Goal: Obtain resource: Download file/media

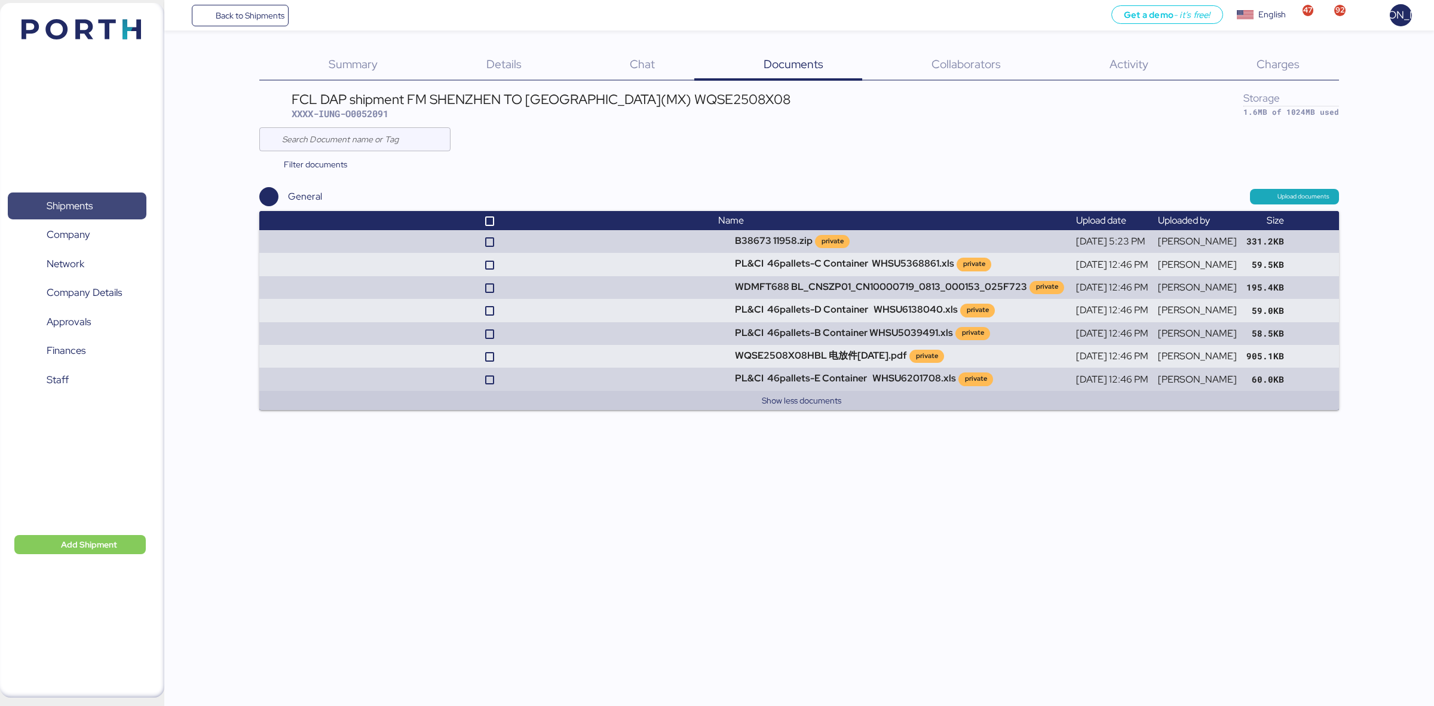
click at [79, 207] on span "Shipments" at bounding box center [70, 205] width 46 height 17
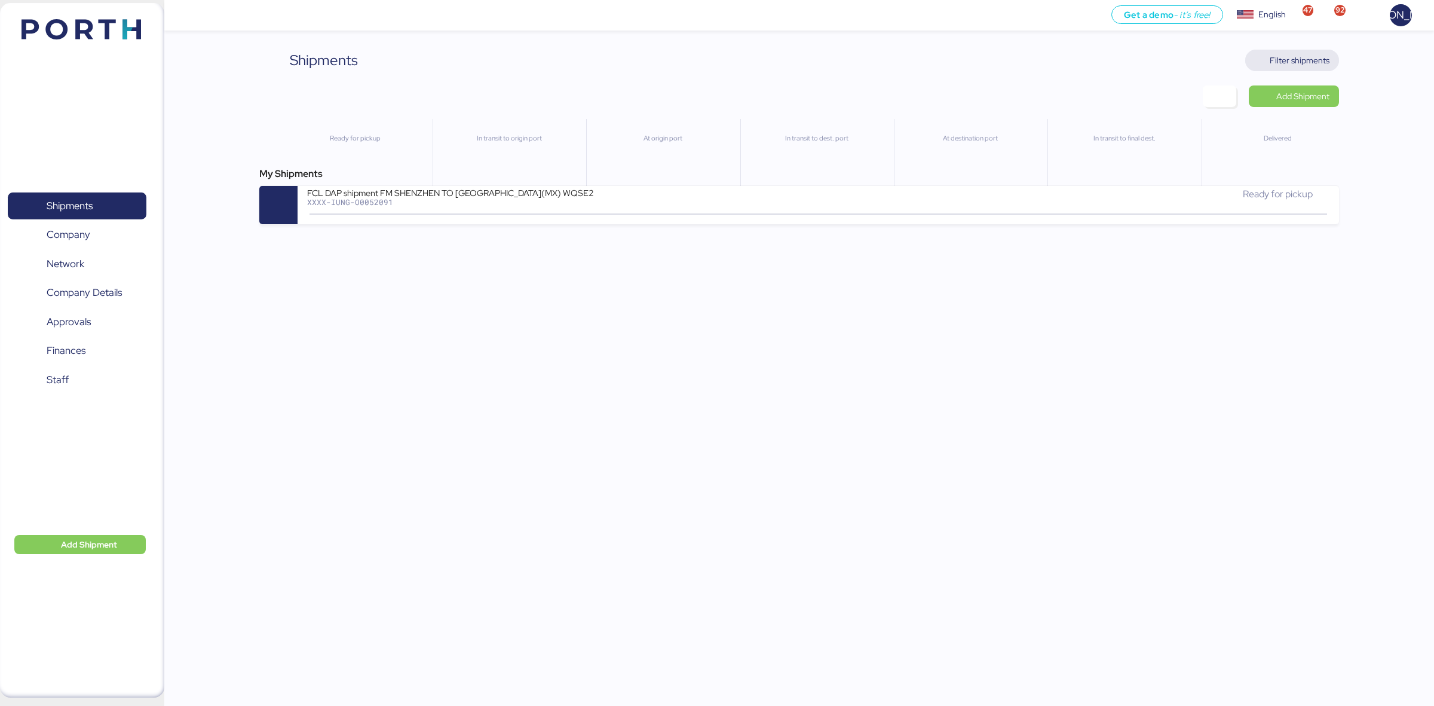
click at [1302, 59] on span "Filter shipments" at bounding box center [1300, 60] width 60 height 14
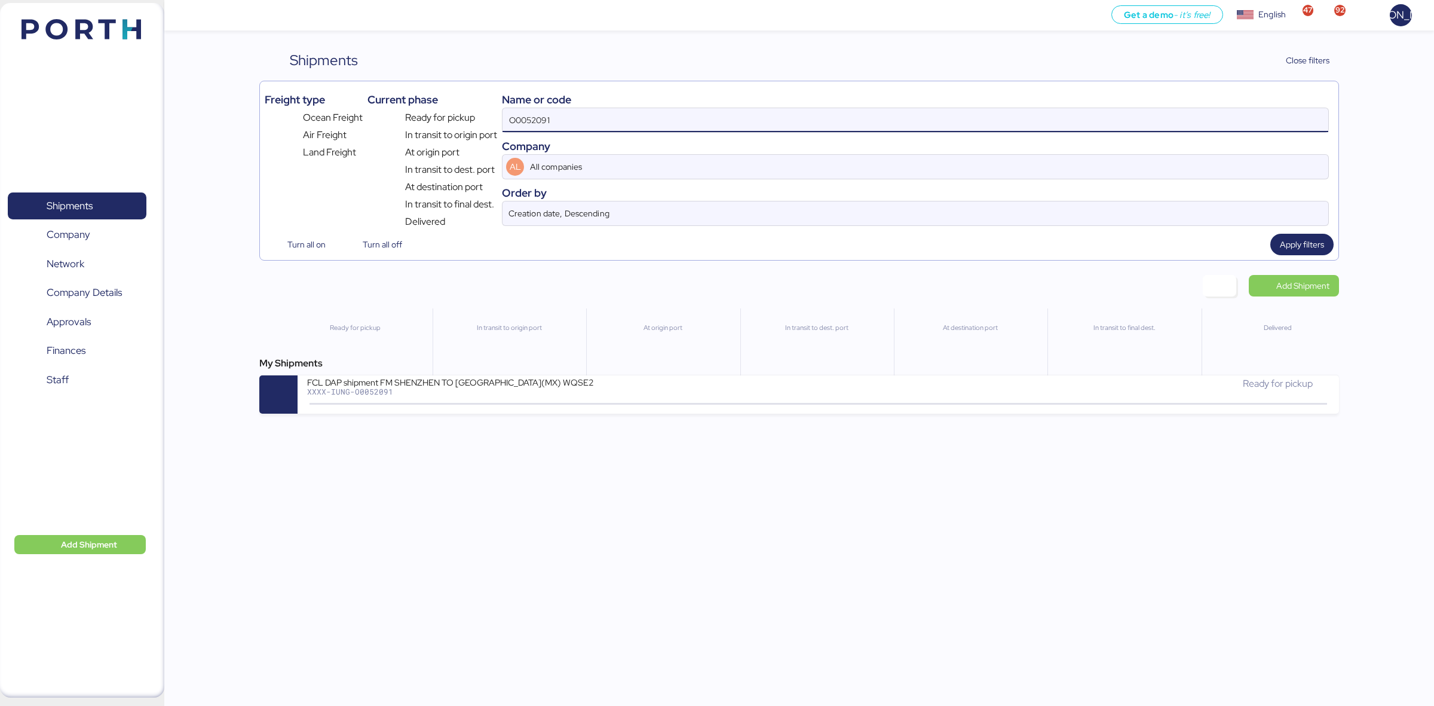
click at [533, 120] on input "O0052091" at bounding box center [916, 120] width 826 height 24
paste input "86"
type input "O0052086"
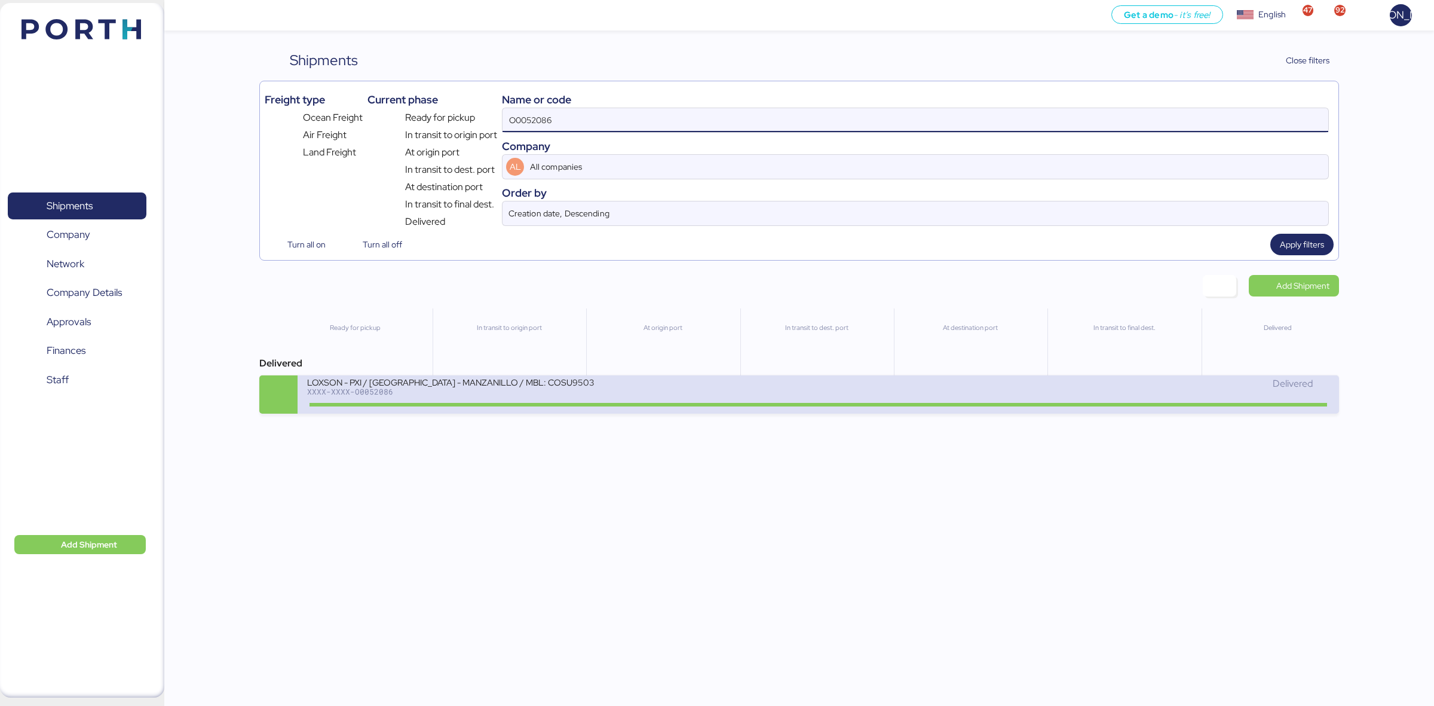
click at [869, 391] on div "Delivered" at bounding box center [1074, 383] width 511 height 14
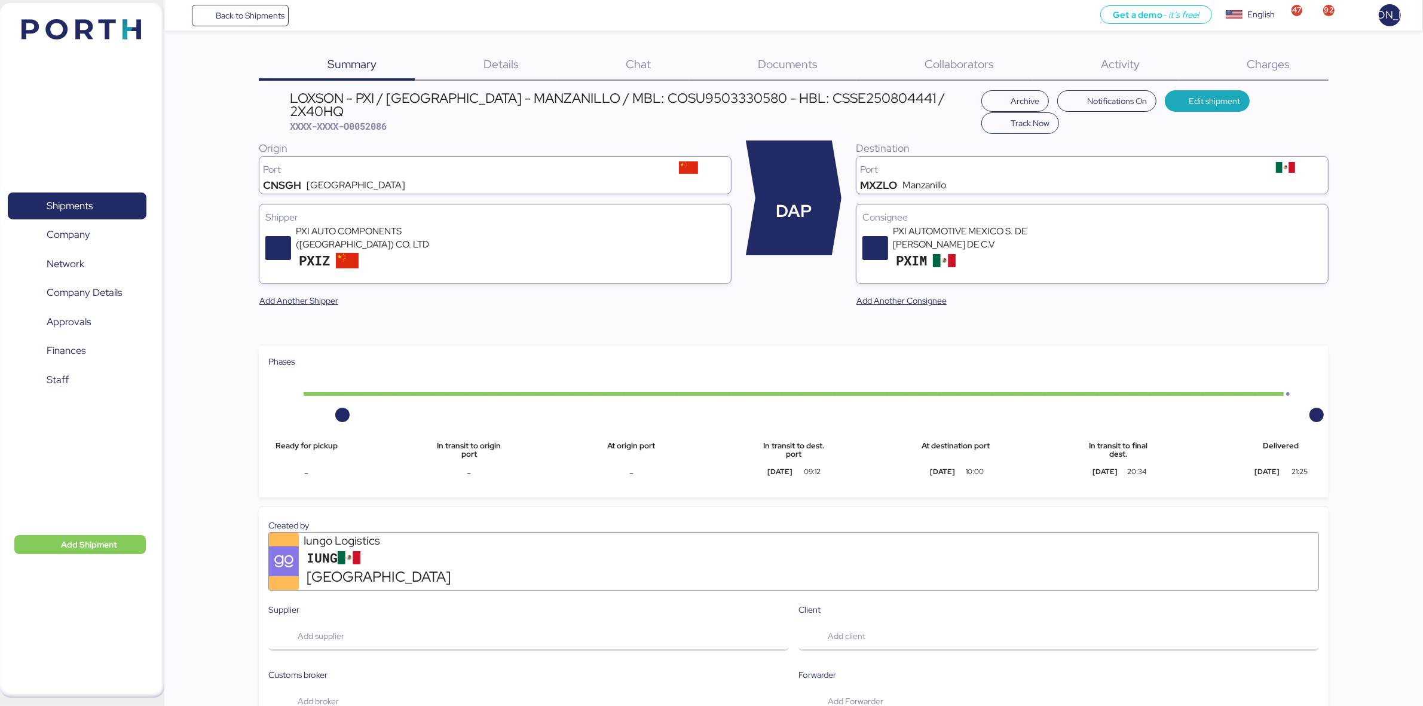
click at [802, 54] on div "Documents 0" at bounding box center [772, 65] width 167 height 31
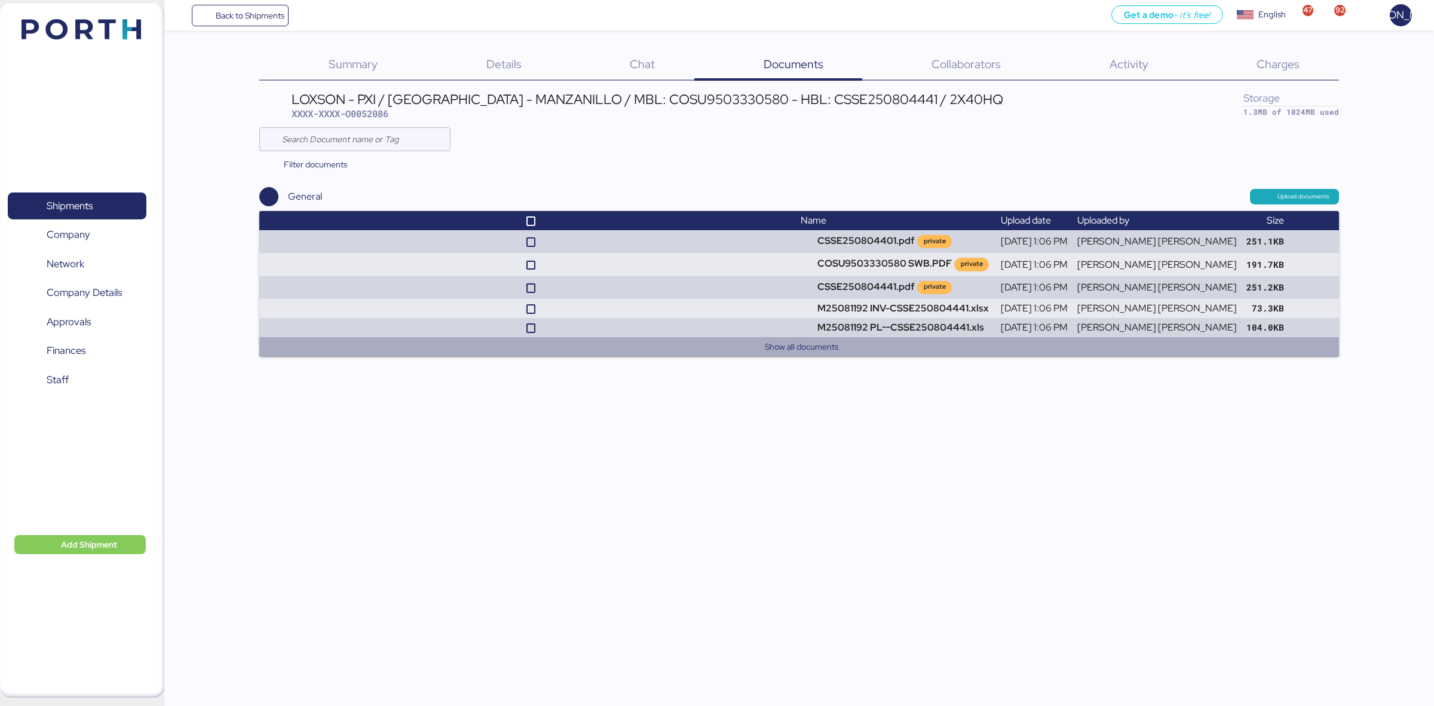
click at [781, 351] on button "Show all documents" at bounding box center [801, 346] width 1055 height 14
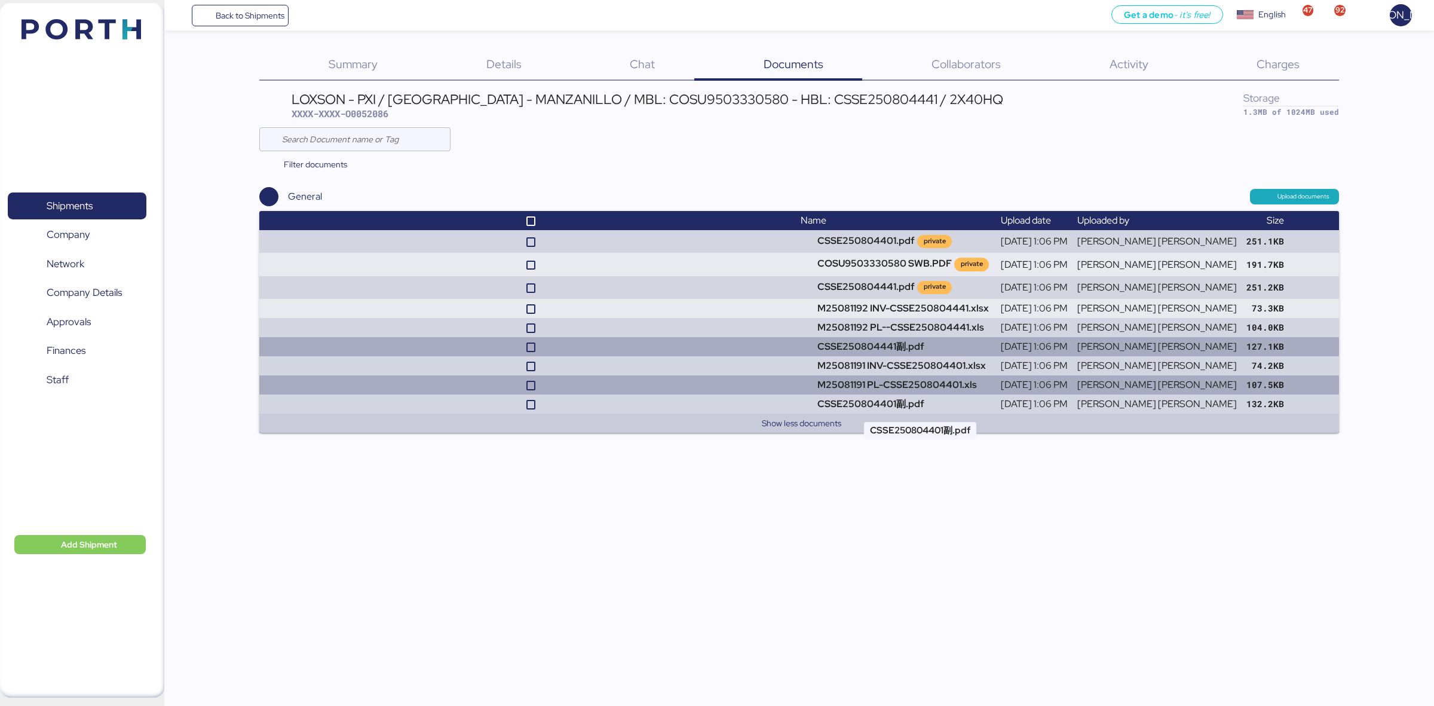
drag, startPoint x: 837, startPoint y: 395, endPoint x: 840, endPoint y: 387, distance: 9.1
click at [840, 387] on tbody "CSSE250804401.pdf private [DATE] 1:06 PM [PERSON_NAME] [PERSON_NAME] 251.1KB CO…" at bounding box center [798, 331] width 1079 height 203
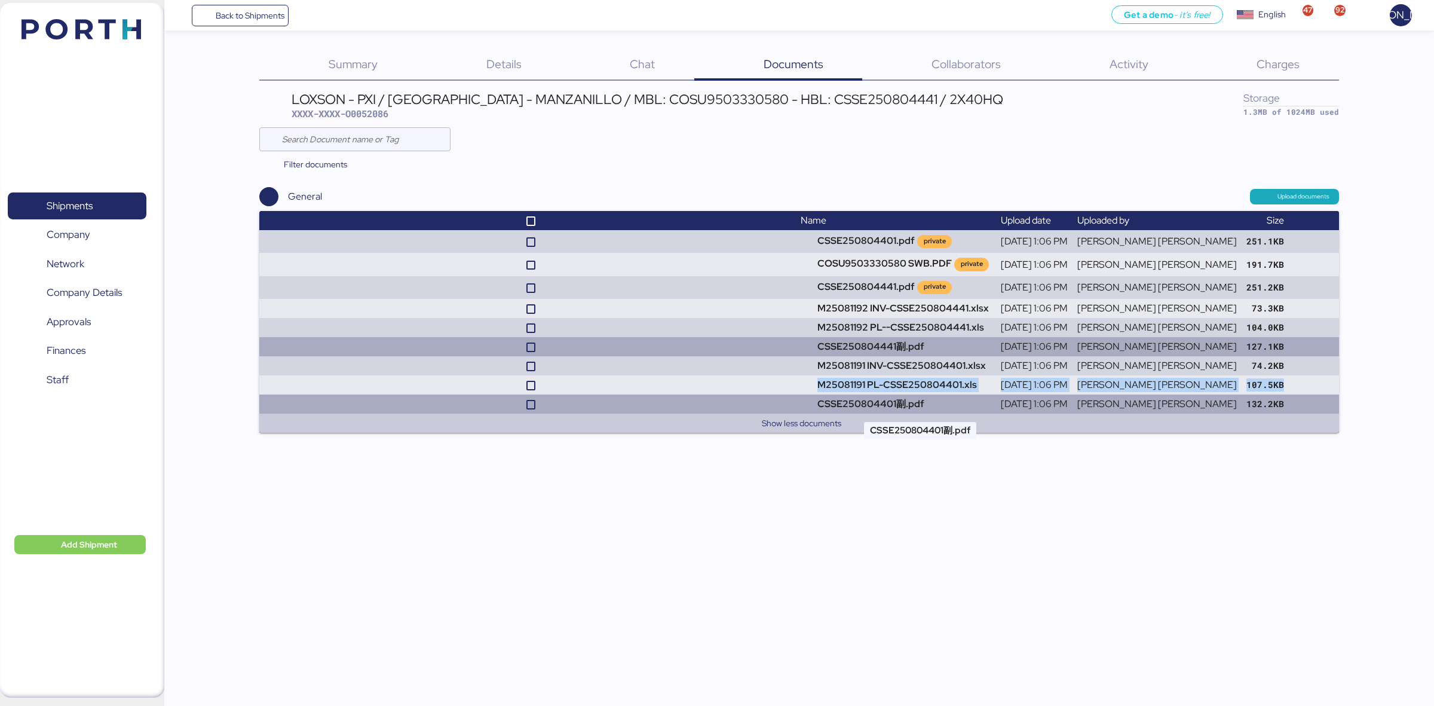
click at [837, 403] on td "CSSE250804401副.pdf" at bounding box center [896, 403] width 200 height 19
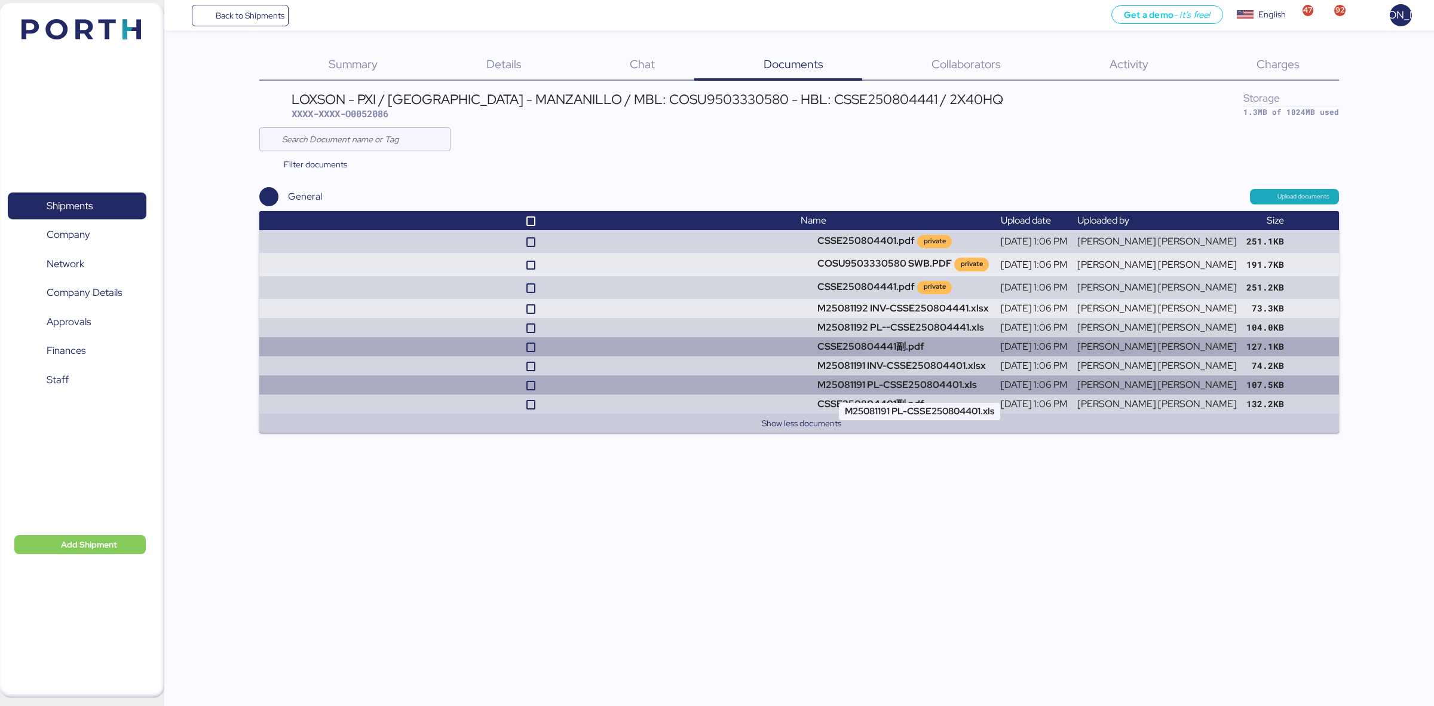
click at [838, 387] on td "M25081191 PL-CSSE250804401.xls" at bounding box center [896, 384] width 200 height 19
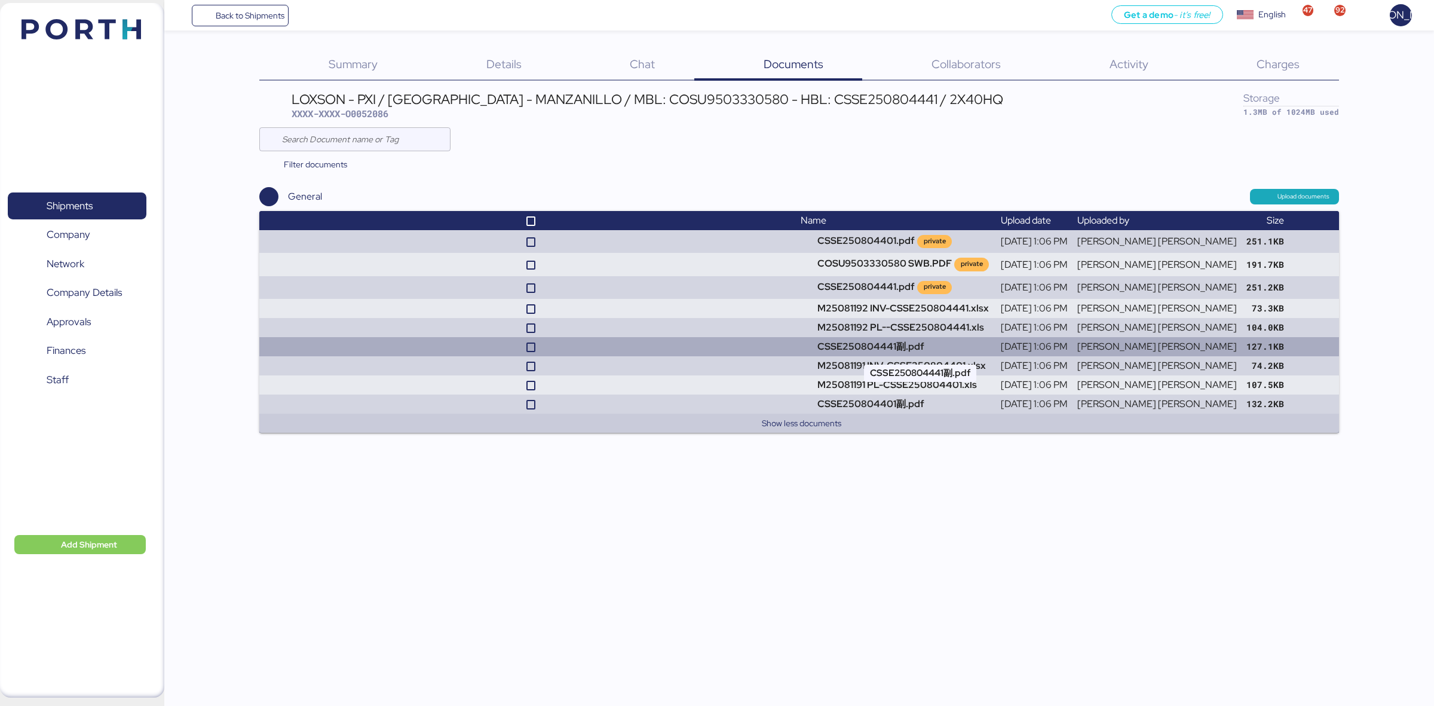
click at [871, 348] on td "CSSE250804441副.pdf" at bounding box center [896, 346] width 200 height 19
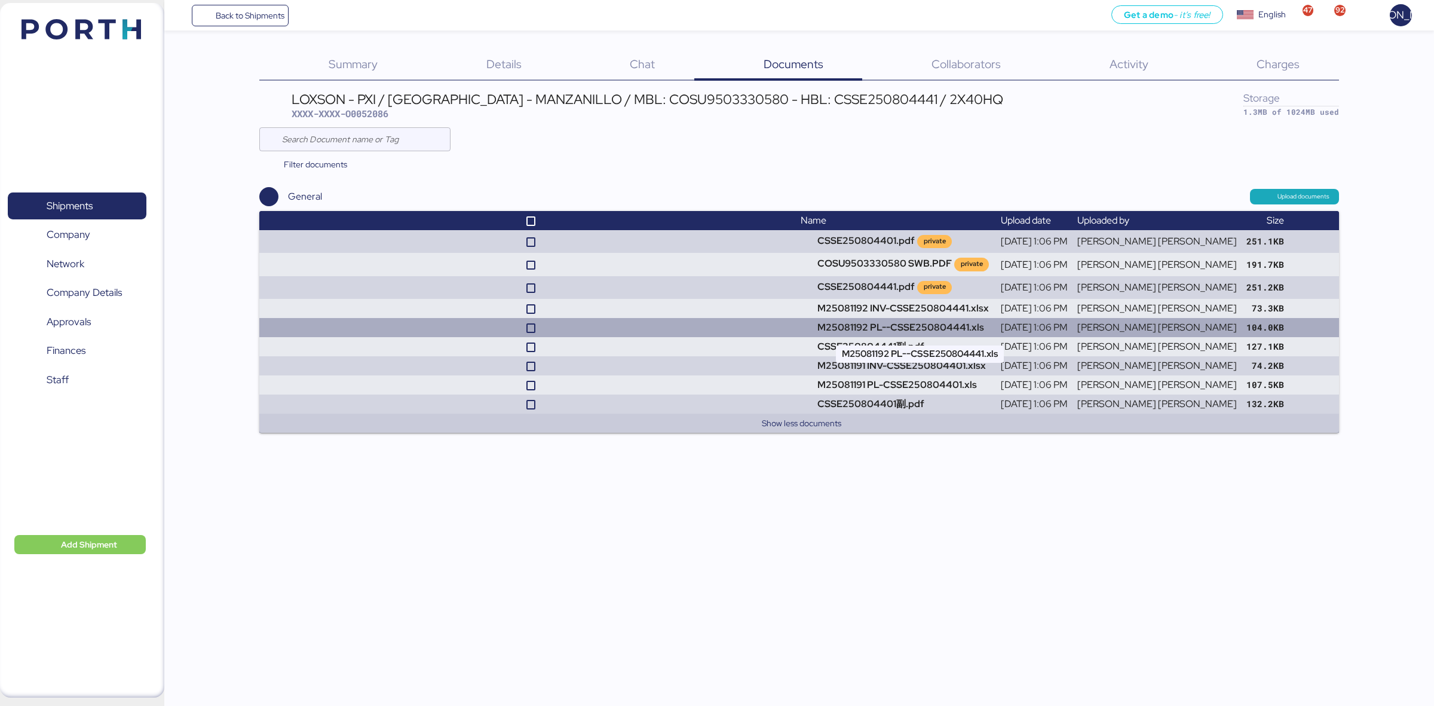
click at [858, 327] on td "M25081192 PL--CSSE250804441.xls" at bounding box center [896, 327] width 200 height 19
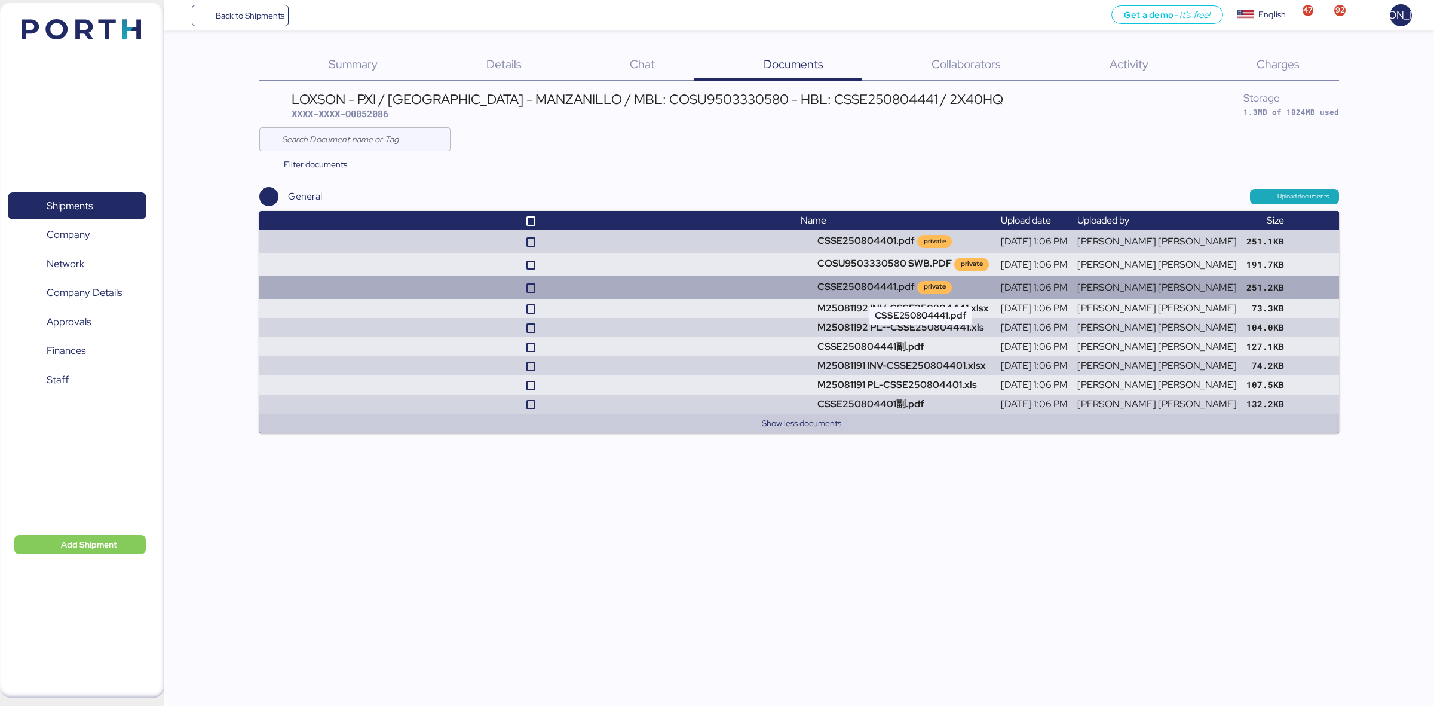
click at [844, 286] on td "CSSE250804441.pdf private" at bounding box center [896, 287] width 200 height 23
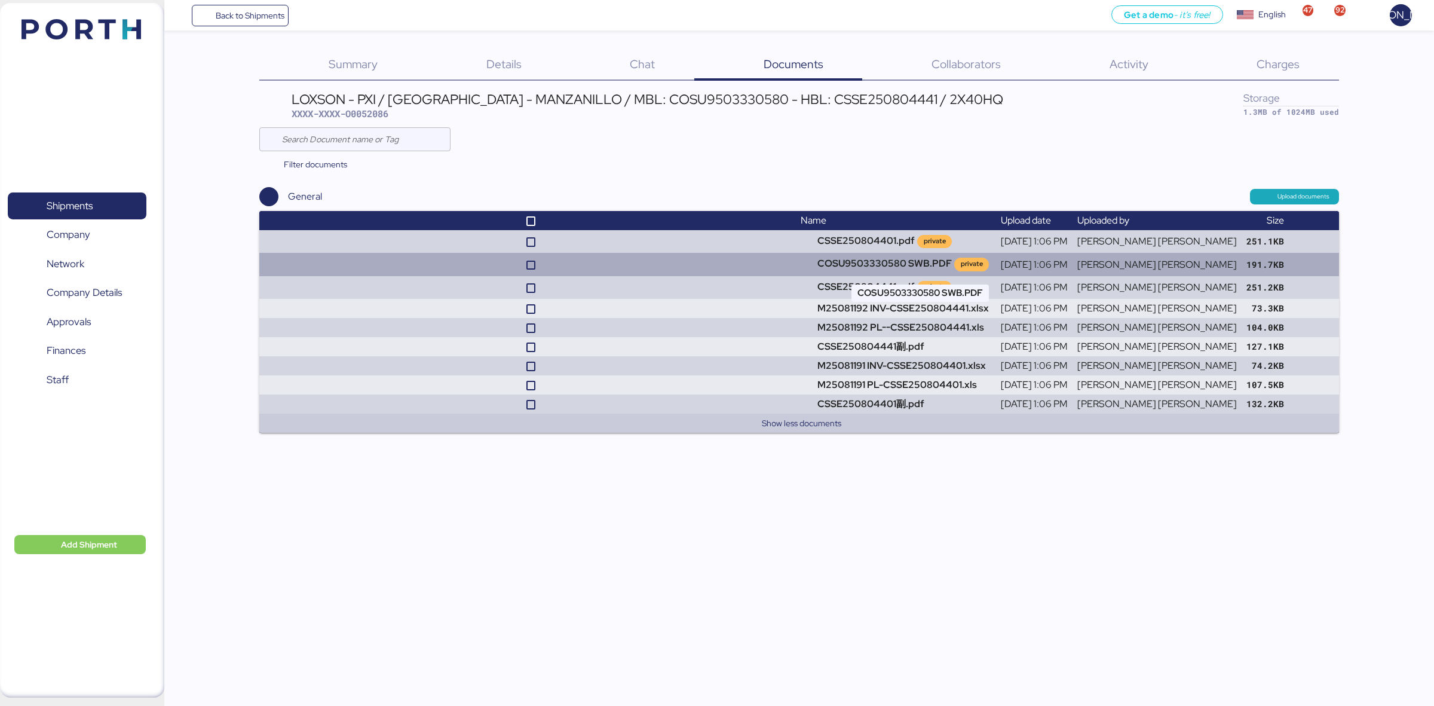
click at [892, 261] on td "COSU9503330580 SWB.PDF private" at bounding box center [896, 264] width 200 height 23
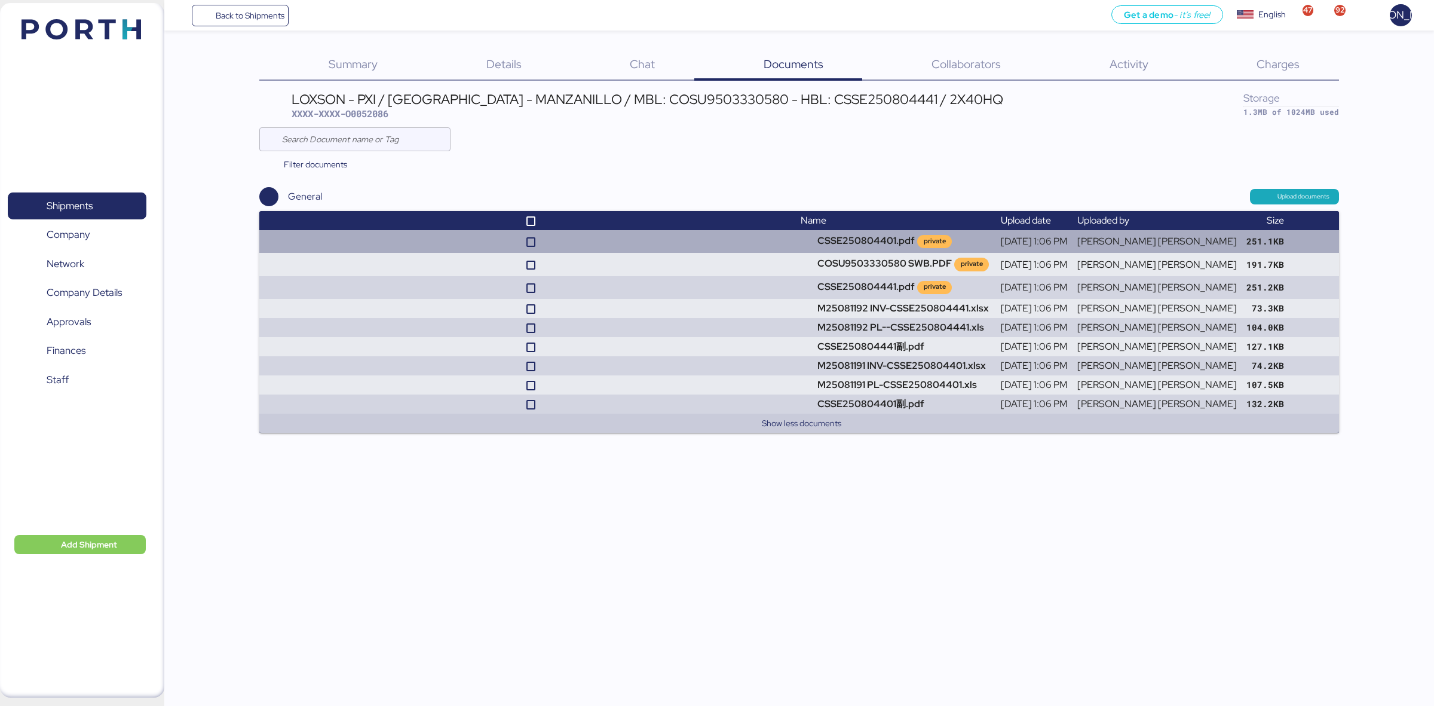
click at [775, 245] on td at bounding box center [527, 241] width 537 height 23
click at [834, 252] on td "CSSE250804401.pdf private" at bounding box center [896, 241] width 200 height 23
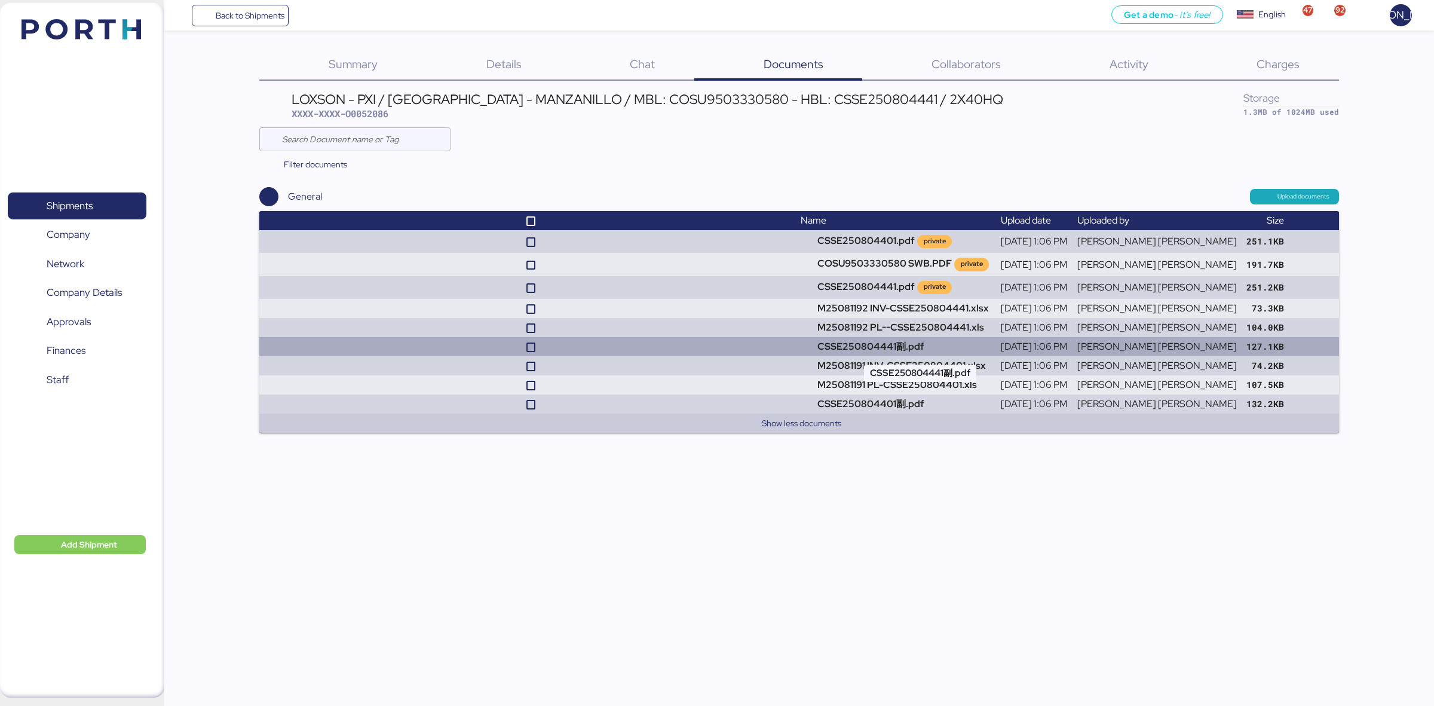
click at [912, 347] on td "CSSE250804441副.pdf" at bounding box center [896, 346] width 200 height 19
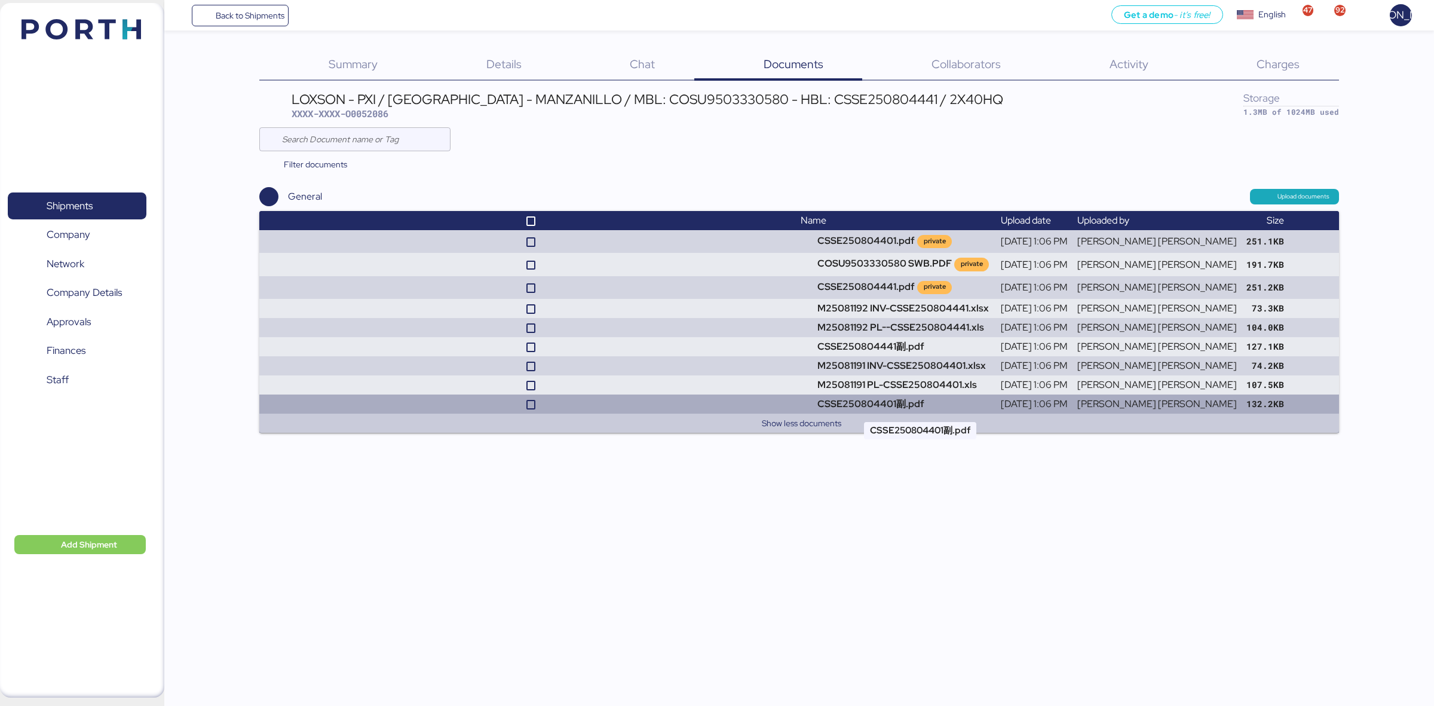
click at [974, 407] on td "CSSE250804401副.pdf" at bounding box center [896, 403] width 200 height 19
